Goal: Transaction & Acquisition: Purchase product/service

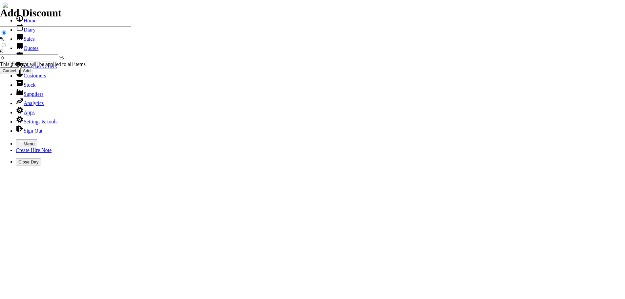
select select "HO"
click at [18, 140] on icon "button" at bounding box center [20, 142] width 5 height 5
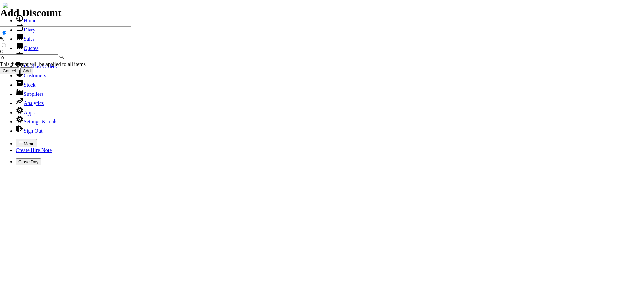
click at [29, 78] on link "Customers" at bounding box center [31, 76] width 30 height 6
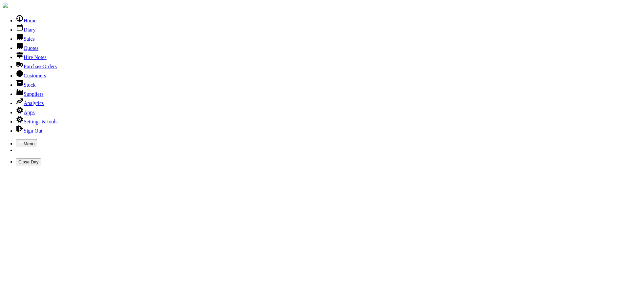
type input "CMD"
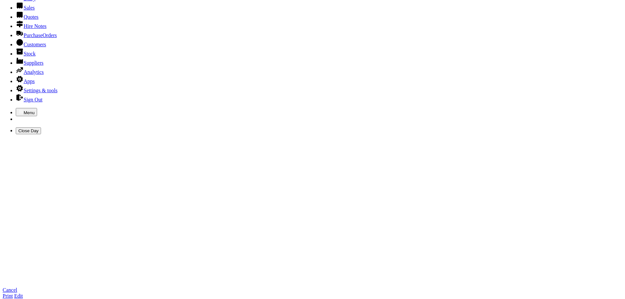
scroll to position [131, 0]
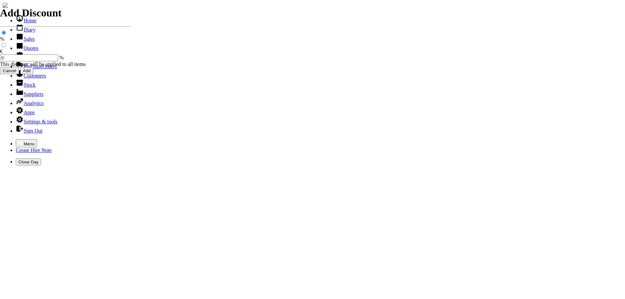
select select "HO"
click at [18, 140] on icon "button" at bounding box center [20, 142] width 5 height 5
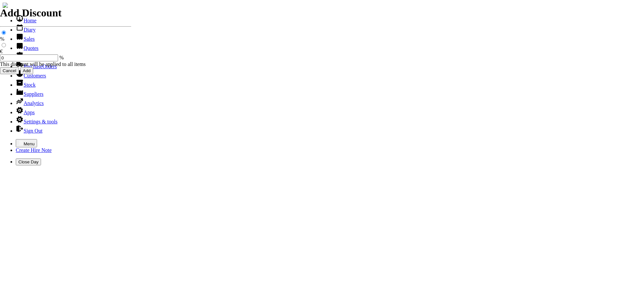
click at [21, 42] on link "Sales" at bounding box center [25, 39] width 19 height 6
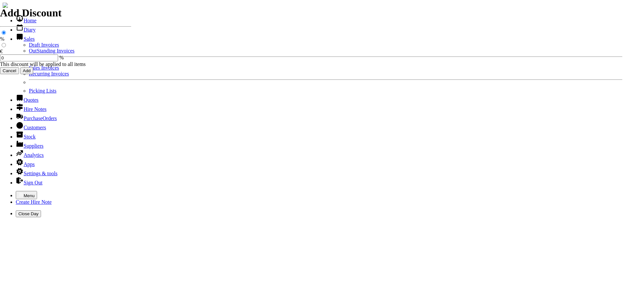
click at [29, 71] on link "Sales Invoices" at bounding box center [44, 68] width 30 height 6
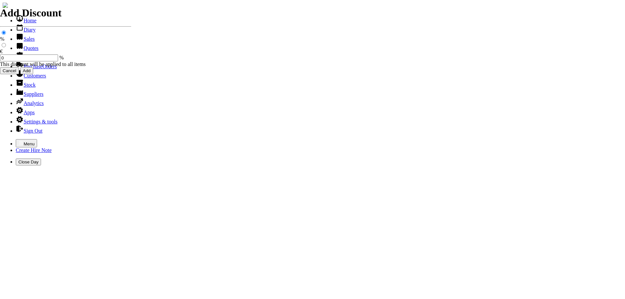
select select "HO"
type input "CMD"
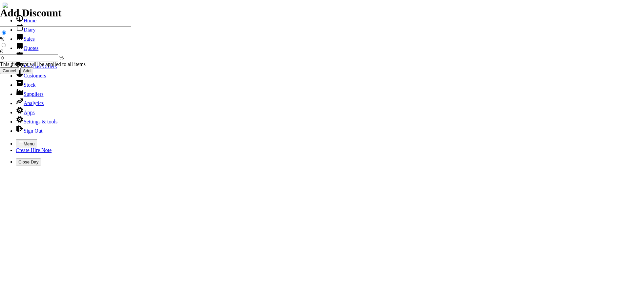
type input "SIMON"
type input "Repairs"
select select "2"
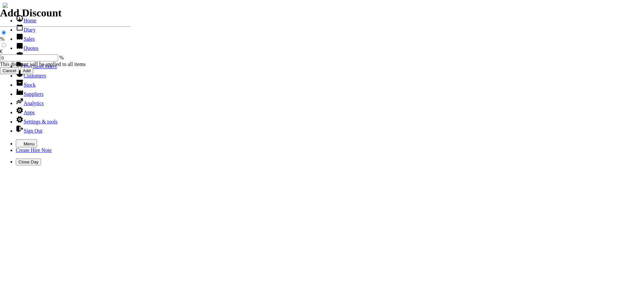
type input "Repairs TO STIHL CONSAW"
type textarea "Nature of Repair: NEW AIR FILTER KIT / NEW SPARK PLUG / CLEAN CARB & TANK / COM…"
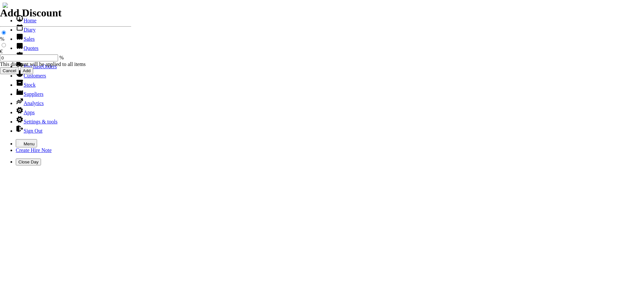
type input "114.50"
type input "101483"
type input "suppliersireland@cmdconstruction.com"
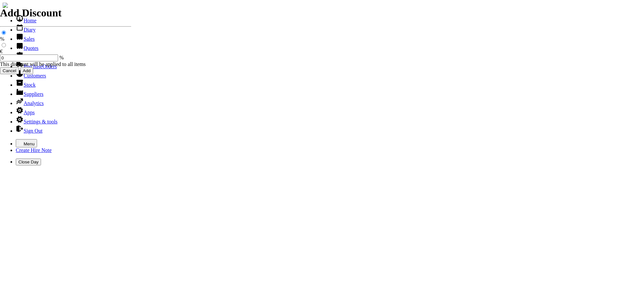
type input "NIALL FINNEGAN"
select select "HO"
click at [19, 141] on icon "button" at bounding box center [21, 142] width 4 height 3
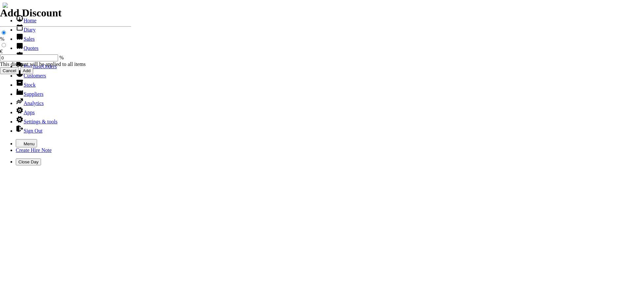
click at [21, 42] on link "Sales" at bounding box center [25, 39] width 19 height 6
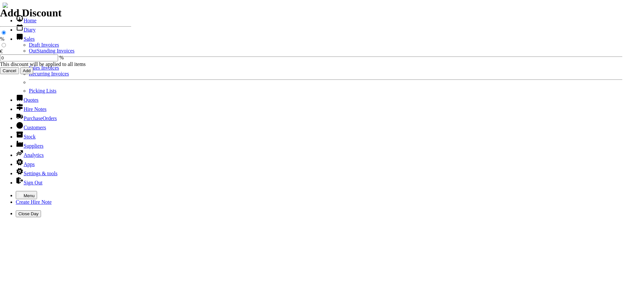
click at [29, 71] on link "Sales Invoices" at bounding box center [44, 68] width 30 height 6
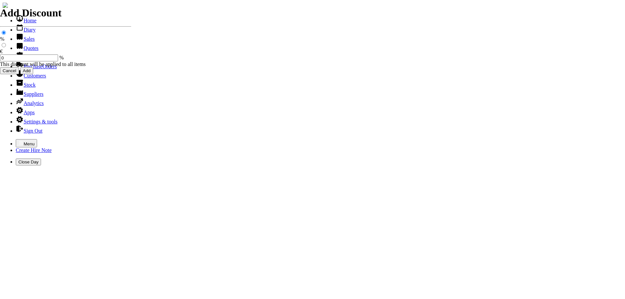
select select "HO"
type input "KESHMORE"
click at [18, 140] on icon "button" at bounding box center [20, 142] width 5 height 5
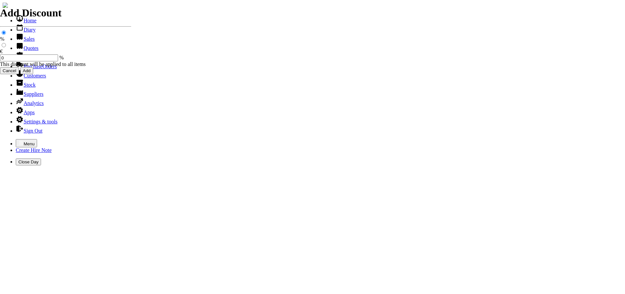
click at [27, 78] on link "Customers" at bounding box center [31, 76] width 30 height 6
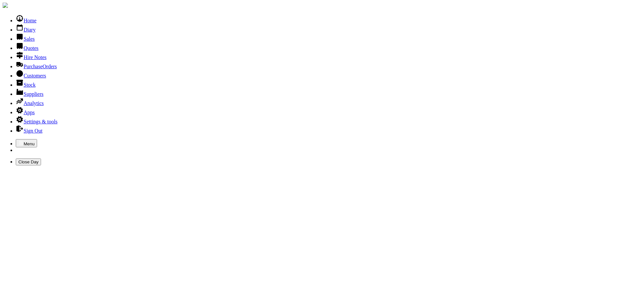
type input "KESHMORE"
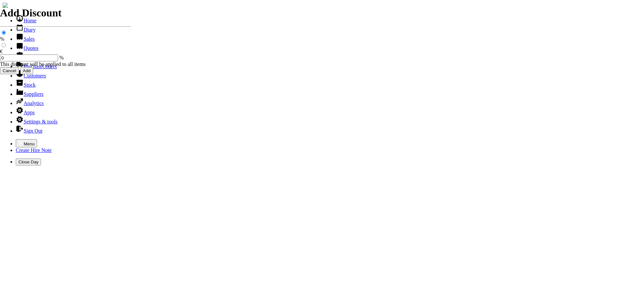
select select "HO"
click at [18, 140] on icon "button" at bounding box center [20, 142] width 5 height 5
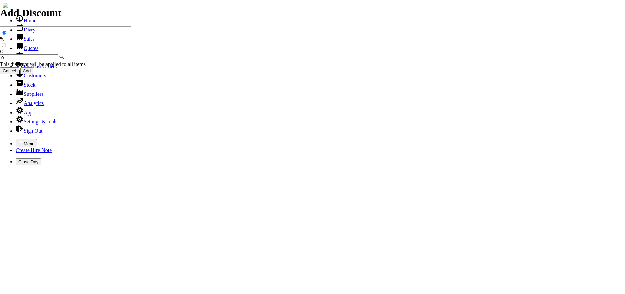
click at [20, 42] on link "Sales" at bounding box center [25, 39] width 19 height 6
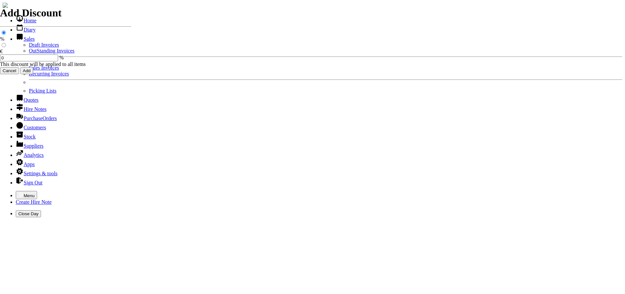
click at [29, 71] on li "Sales Invoices" at bounding box center [326, 68] width 594 height 6
click at [29, 71] on link "Sales Invoices" at bounding box center [44, 68] width 30 height 6
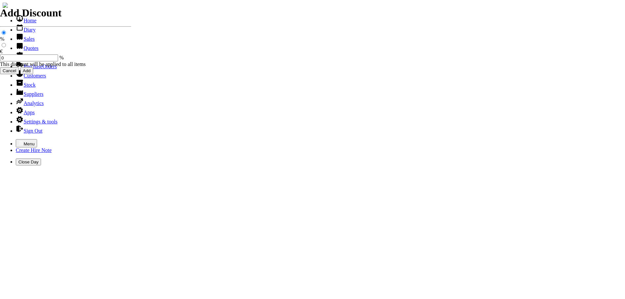
select select "HO"
type input "KESHMORE"
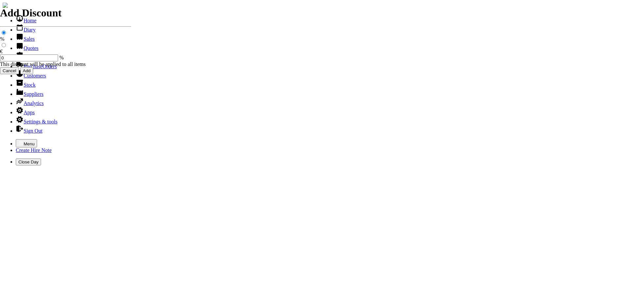
type input "DAMIEN"
type input "spurious goods"
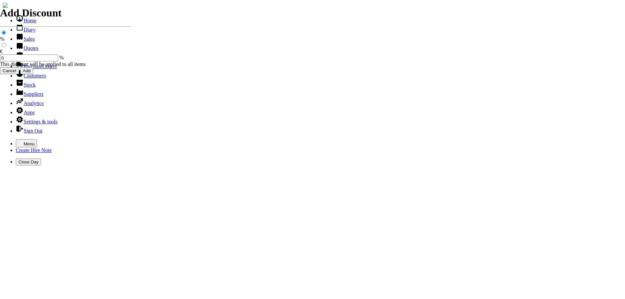
type input "s"
type input "S"
type input "LITHIUM - ION BATTERY"
type input "55.00"
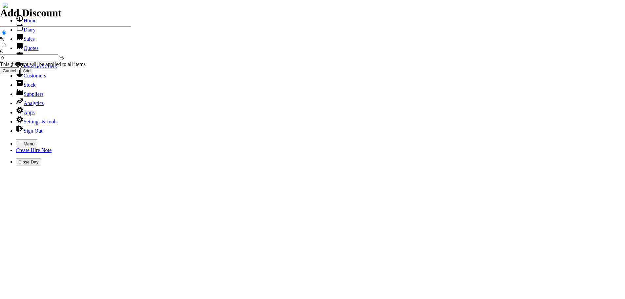
type input "101484"
type input "accounts@keshmore.ie"
type input "DAMIEN COSTELLO"
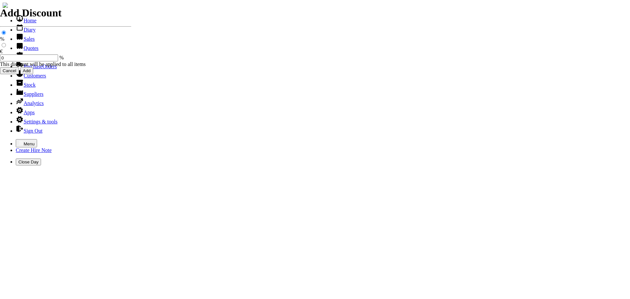
select select "HO"
click at [19, 141] on icon "button" at bounding box center [21, 142] width 4 height 3
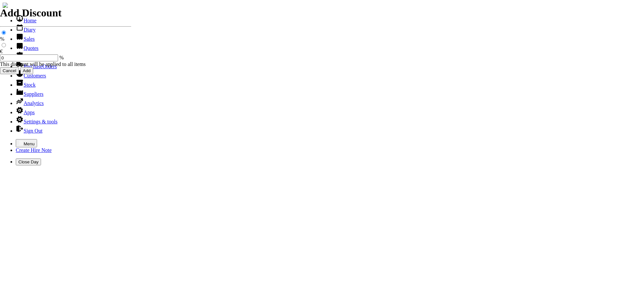
click at [21, 42] on link "Sales" at bounding box center [25, 39] width 19 height 6
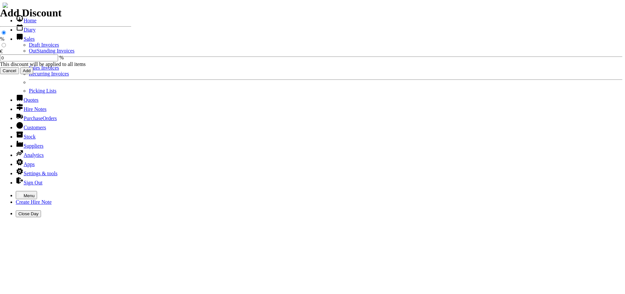
click at [29, 71] on link "Sales Invoices" at bounding box center [44, 68] width 30 height 6
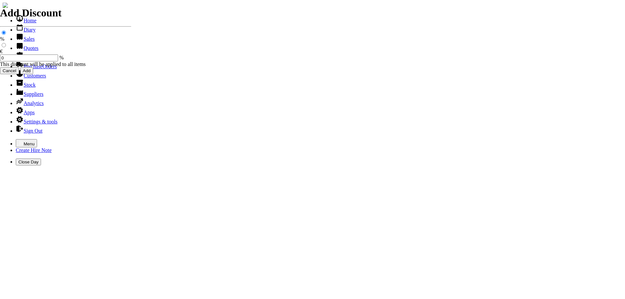
select select "HO"
type input "CONWAY"
drag, startPoint x: 57, startPoint y: 47, endPoint x: 54, endPoint y: 40, distance: 7.8
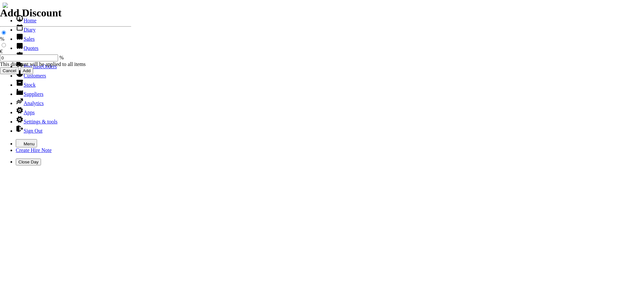
type input "LOUISE"
type input "a"
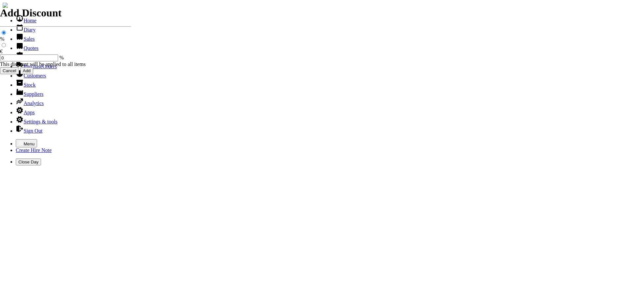
type input "spurious goods"
type input "s"
type input "12" METAL CUTTING DISCS ( ORANGE )"
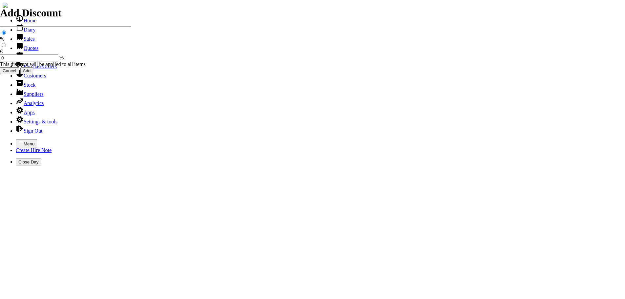
type input "31.00"
type input "11.50"
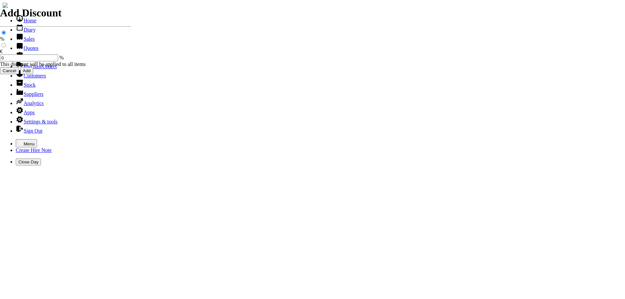
type input "spurious goods"
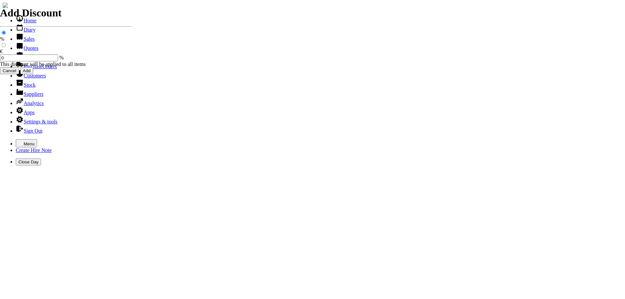
type input "s"
type input "PAIR OF SAFETY SPECS ( DARK )"
type input "6.50"
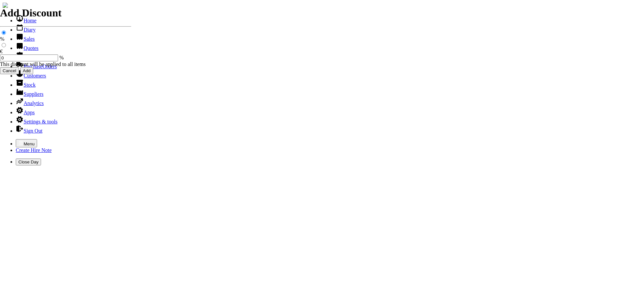
type input "101485"
type input "info@conwaypiling.ie"
type input "Lar Conway"
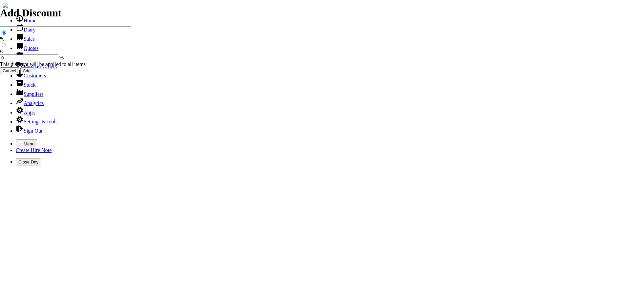
select select "HO"
